Goal: Task Accomplishment & Management: Use online tool/utility

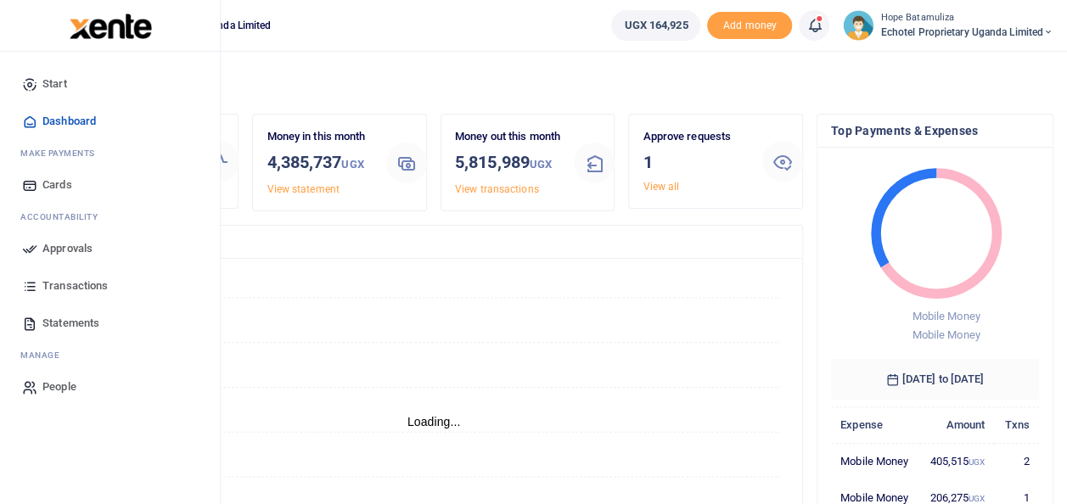
scroll to position [14, 14]
click at [86, 250] on span "Approvals" at bounding box center [67, 248] width 50 height 17
click at [82, 246] on span "Approvals" at bounding box center [67, 248] width 50 height 17
click at [59, 246] on span "Approvals" at bounding box center [67, 248] width 50 height 17
click at [32, 235] on link "Approvals" at bounding box center [110, 248] width 193 height 37
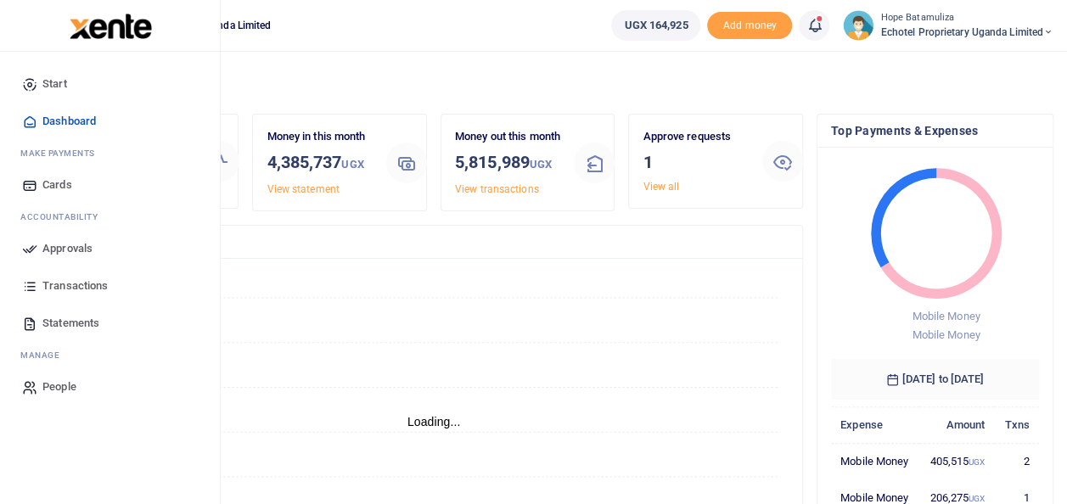
click at [30, 245] on icon at bounding box center [29, 248] width 15 height 15
click at [82, 244] on span "Approvals" at bounding box center [67, 248] width 50 height 17
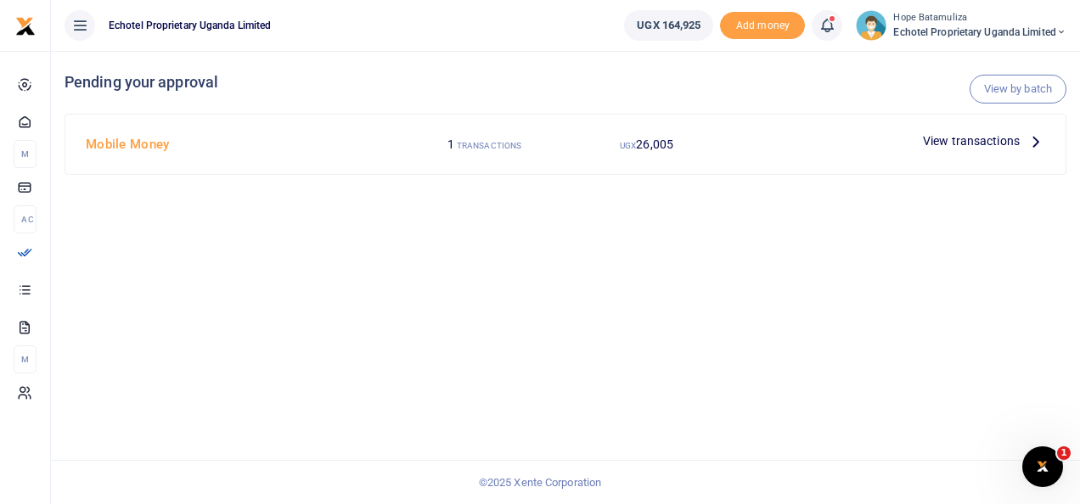
click at [1039, 138] on icon at bounding box center [1035, 141] width 19 height 19
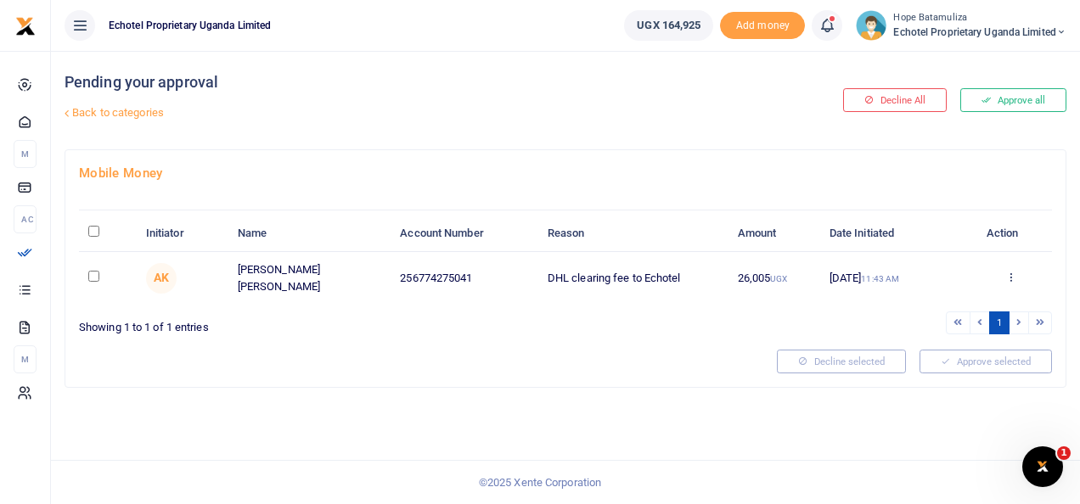
click at [93, 277] on input "checkbox" at bounding box center [93, 276] width 11 height 11
checkbox input "true"
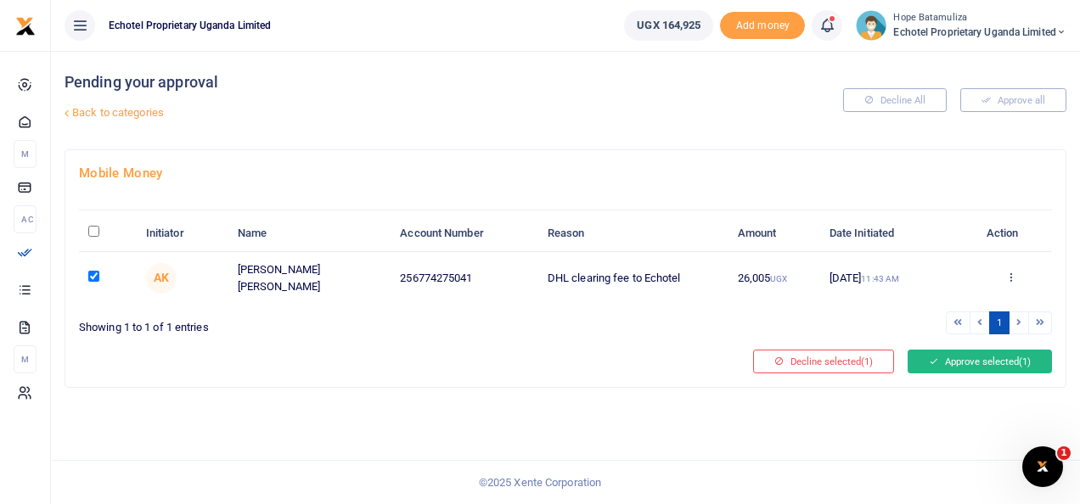
click at [953, 350] on button "Approve selected (1)" at bounding box center [980, 362] width 144 height 24
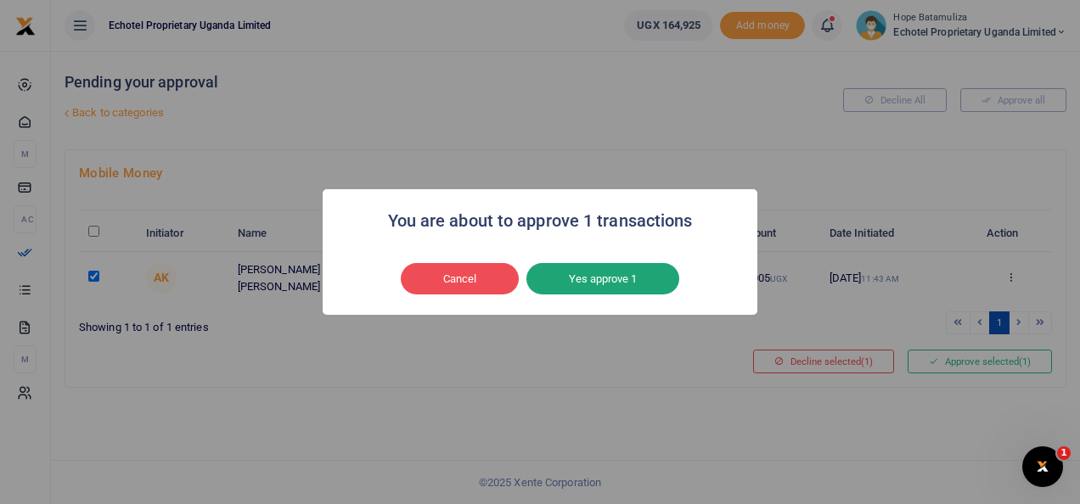
drag, startPoint x: 635, startPoint y: 272, endPoint x: 620, endPoint y: 280, distance: 17.5
click at [633, 273] on button "Yes approve 1" at bounding box center [602, 279] width 153 height 32
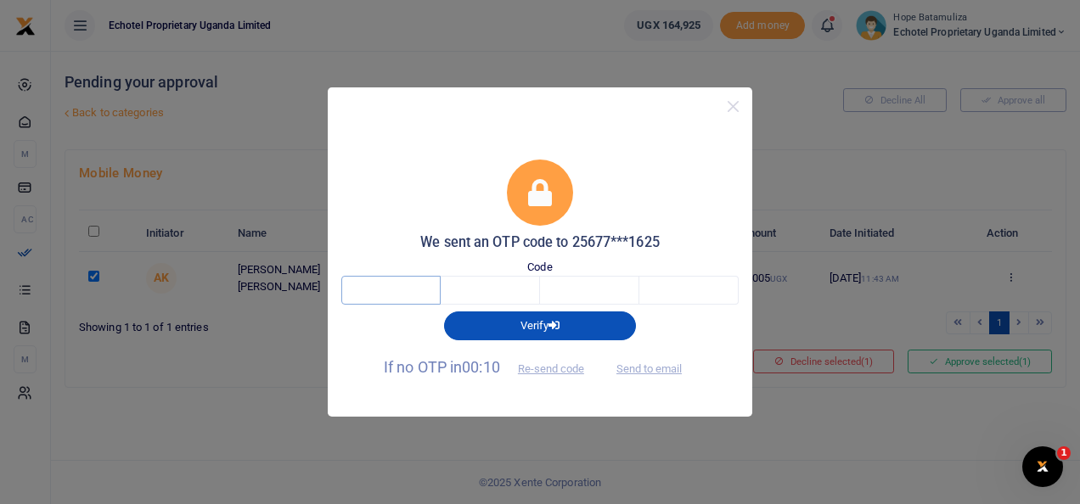
click at [422, 285] on input "text" at bounding box center [390, 290] width 99 height 29
type input "2"
type input "8"
type input "6"
type input "0"
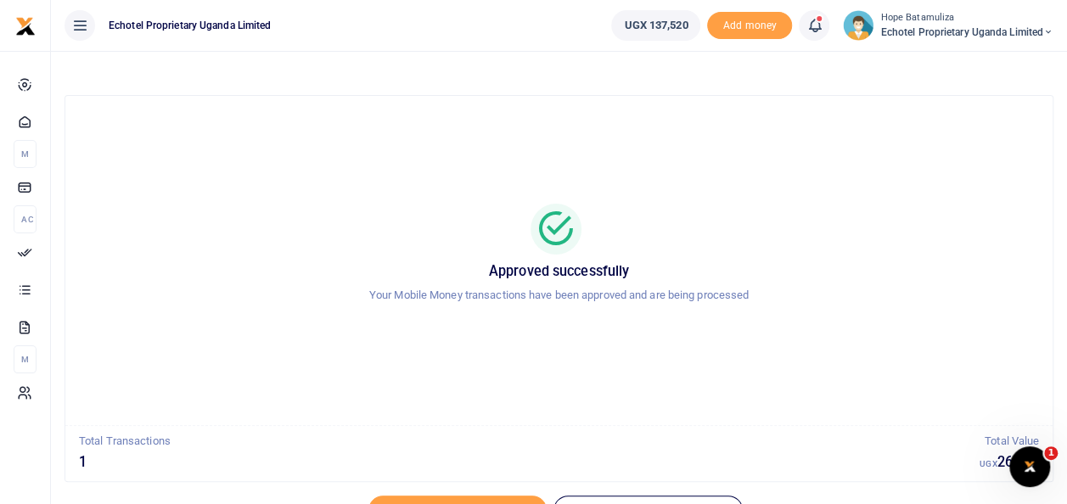
click at [1048, 29] on icon at bounding box center [1048, 32] width 10 height 12
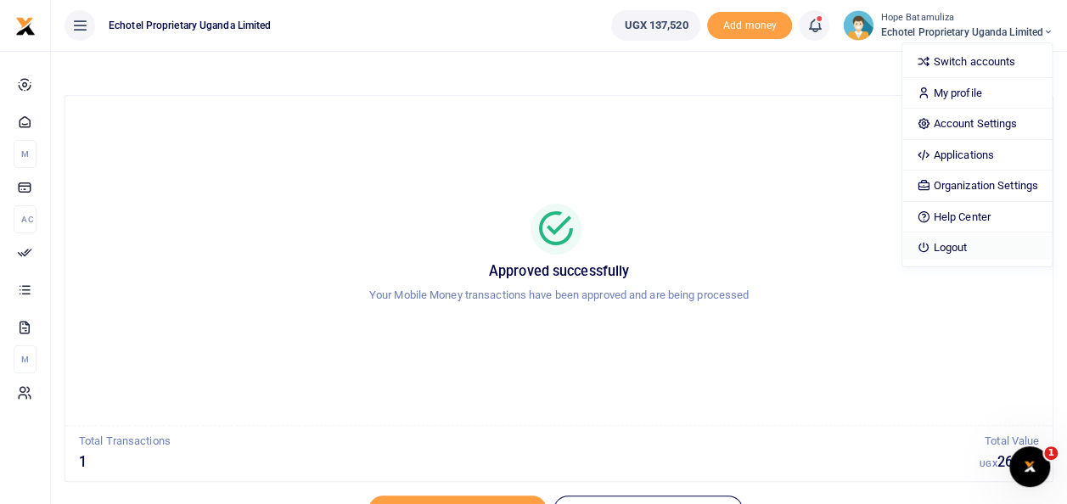
click at [973, 248] on link "Logout" at bounding box center [976, 248] width 149 height 24
